Goal: Task Accomplishment & Management: Complete application form

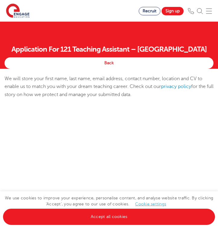
scroll to position [57, 0]
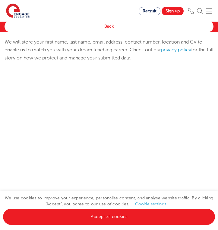
select select "UK"
select select "[GEOGRAPHIC_DATA]"
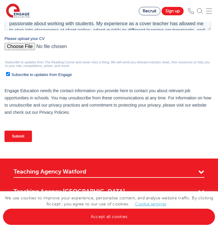
scroll to position [252, 0]
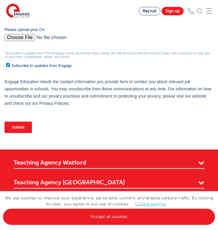
type textarea "I am currently studying for a bachelor's degree in Education Studies and have a…"
click at [28, 38] on input "Please upload your CV" at bounding box center [108, 40] width 206 height 12
type input "C:\fakepath\CV - Teaching .pdf"
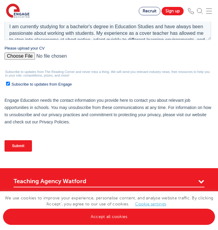
scroll to position [233, 0]
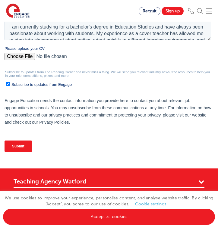
click at [19, 148] on input "Submit" at bounding box center [18, 146] width 27 height 11
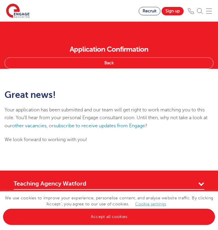
click at [131, 66] on link "Back" at bounding box center [109, 62] width 209 height 11
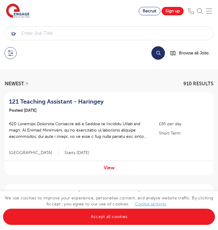
click at [11, 53] on button at bounding box center [11, 53] width 12 height 12
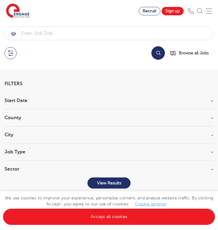
click at [13, 136] on h3 "City" at bounding box center [109, 135] width 209 height 5
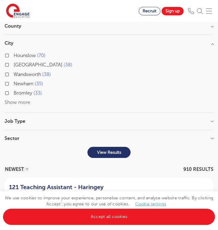
scroll to position [90, 0]
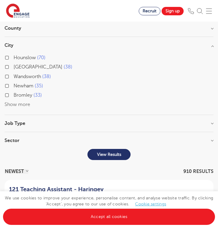
click at [20, 102] on button "Show more" at bounding box center [18, 104] width 26 height 5
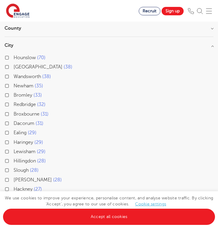
click at [15, 105] on input "Redbridge 32" at bounding box center [16, 104] width 4 height 4
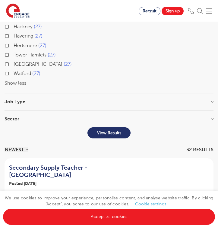
scroll to position [261, 0]
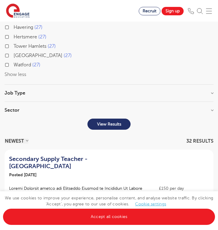
click at [100, 128] on button "View Results" at bounding box center [108, 124] width 43 height 11
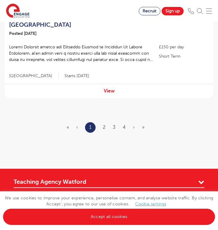
scroll to position [937, 0]
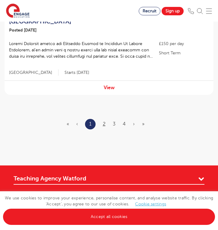
click at [103, 122] on link "2" at bounding box center [104, 124] width 3 height 5
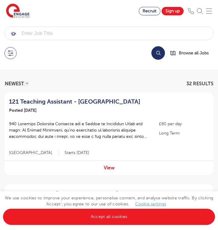
click at [95, 123] on p at bounding box center [81, 130] width 144 height 19
click at [79, 101] on h2 "121 Teaching Assistant - Redbridge" at bounding box center [79, 101] width 140 height 7
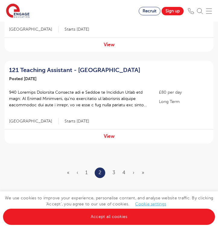
scroll to position [883, 0]
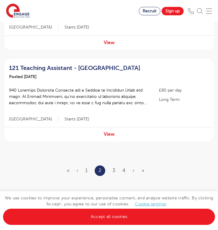
click at [112, 166] on ul "« ‹ 1 2 3 4 › »" at bounding box center [109, 171] width 84 height 11
click at [114, 168] on link "3" at bounding box center [113, 170] width 3 height 5
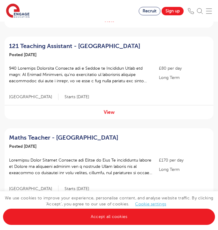
scroll to position [339, 0]
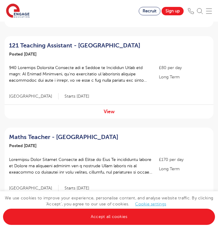
click at [70, 65] on p at bounding box center [81, 74] width 144 height 19
click at [70, 71] on p at bounding box center [81, 74] width 144 height 19
click at [78, 42] on h2 "121 Teaching Assistant - Redbridge" at bounding box center [79, 45] width 140 height 7
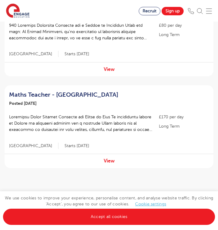
scroll to position [859, 0]
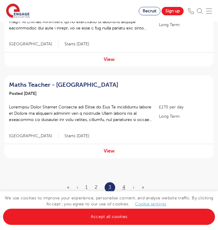
click at [125, 185] on link "4" at bounding box center [123, 187] width 3 height 5
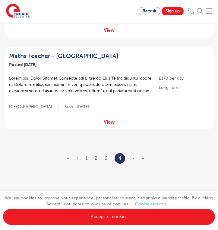
scroll to position [137, 0]
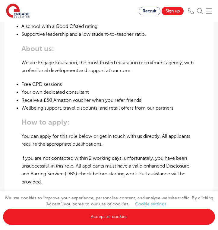
scroll to position [273, 0]
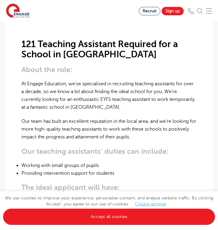
scroll to position [188, 0]
